Goal: Task Accomplishment & Management: Manage account settings

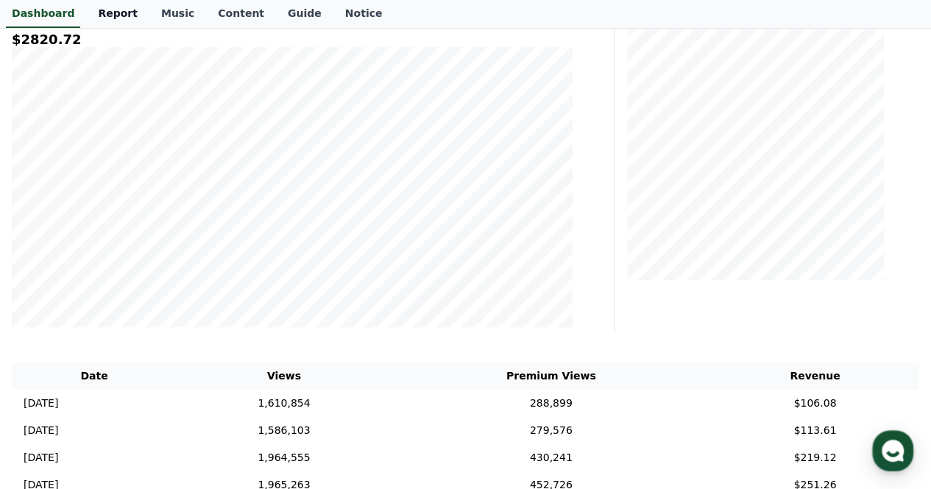
click at [100, 15] on link "Report" at bounding box center [117, 14] width 63 height 28
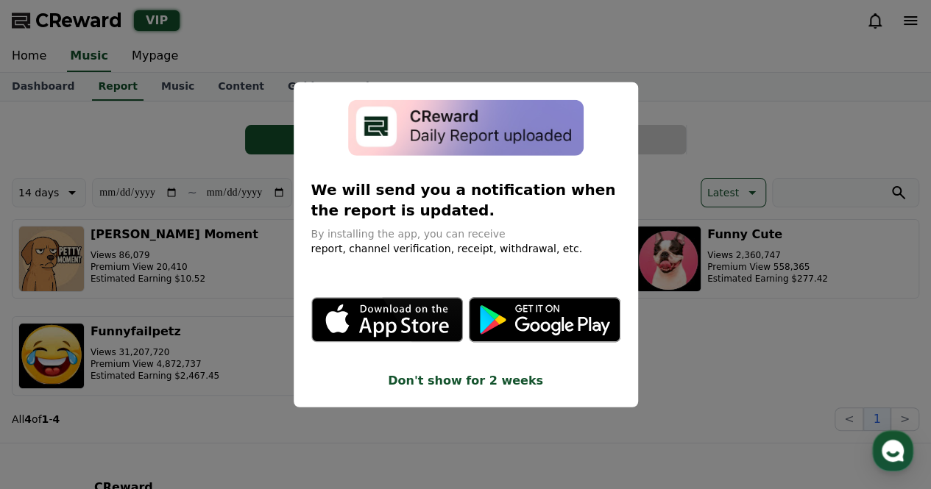
click at [752, 135] on button "close modal" at bounding box center [465, 244] width 931 height 489
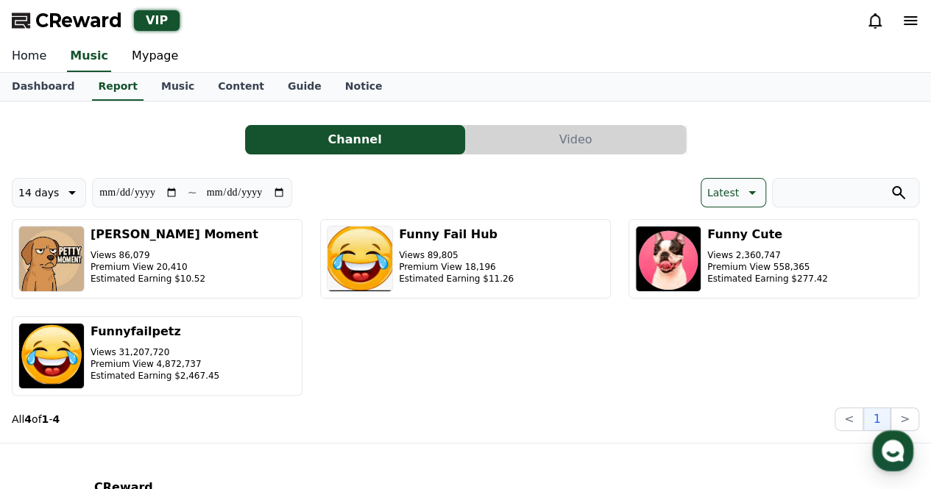
click at [23, 46] on link "Home" at bounding box center [29, 56] width 58 height 31
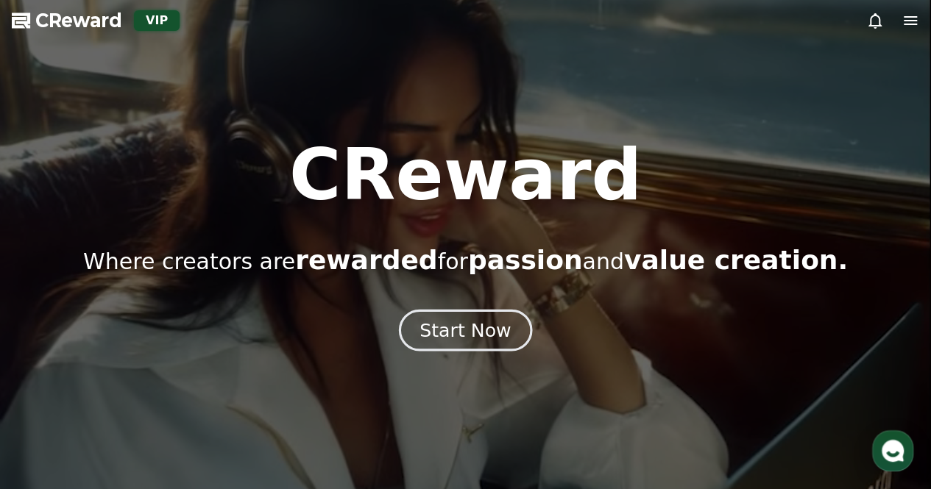
click at [483, 330] on div "Start Now" at bounding box center [464, 330] width 91 height 25
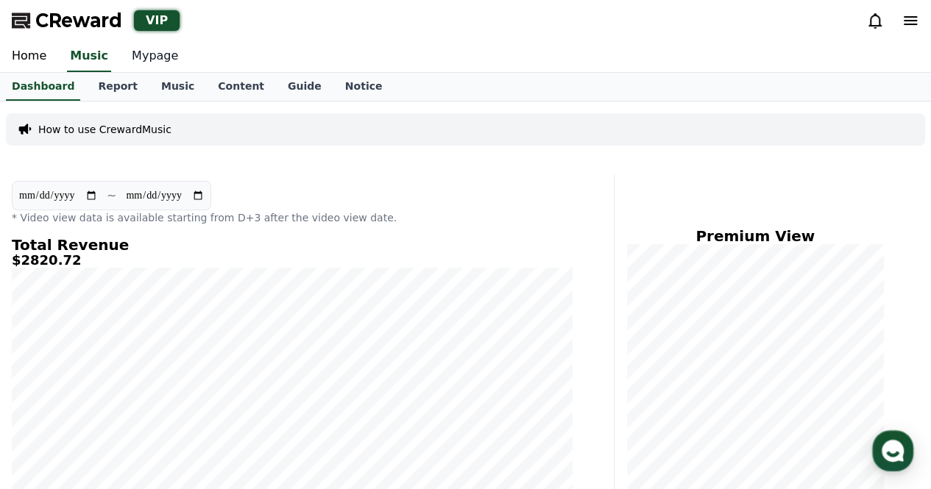
click at [147, 67] on link "Mypage" at bounding box center [155, 56] width 70 height 31
select select "**********"
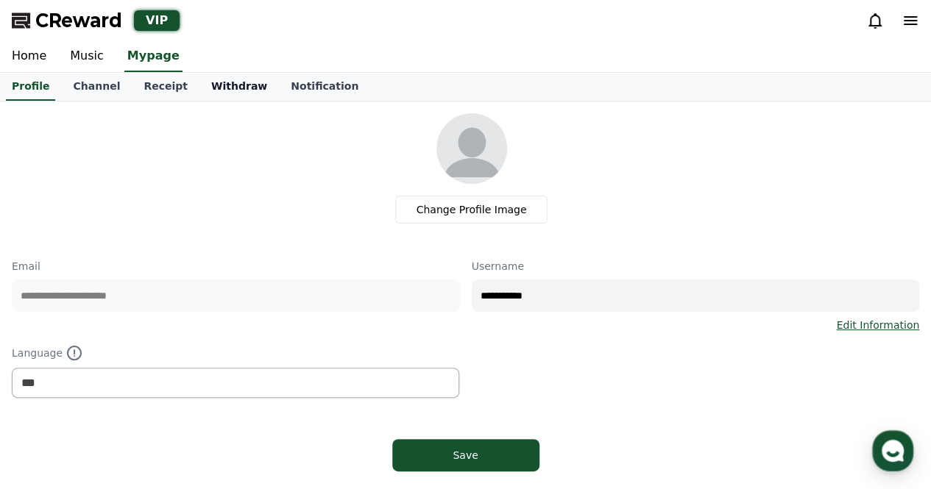
click at [208, 92] on link "Withdraw" at bounding box center [238, 87] width 79 height 28
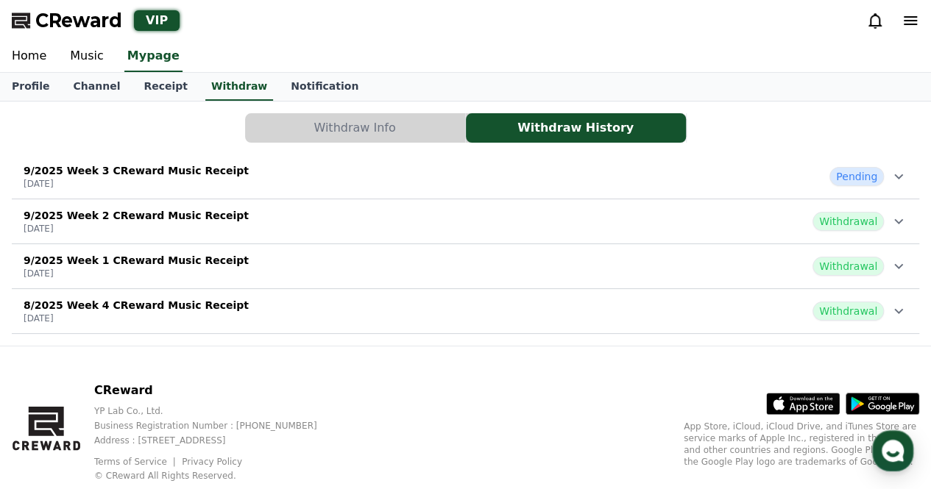
click at [57, 20] on span "CReward" at bounding box center [78, 21] width 87 height 24
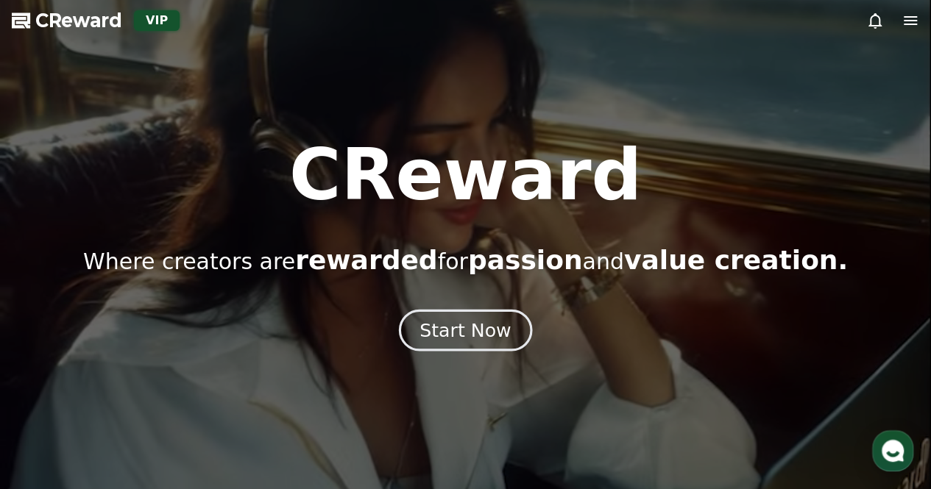
click at [498, 330] on div "Start Now" at bounding box center [464, 330] width 91 height 25
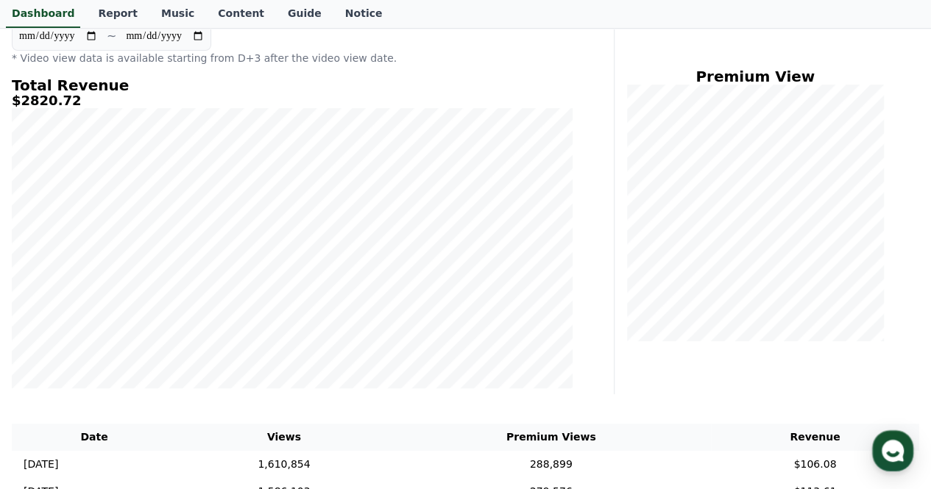
scroll to position [442, 0]
